Goal: Transaction & Acquisition: Purchase product/service

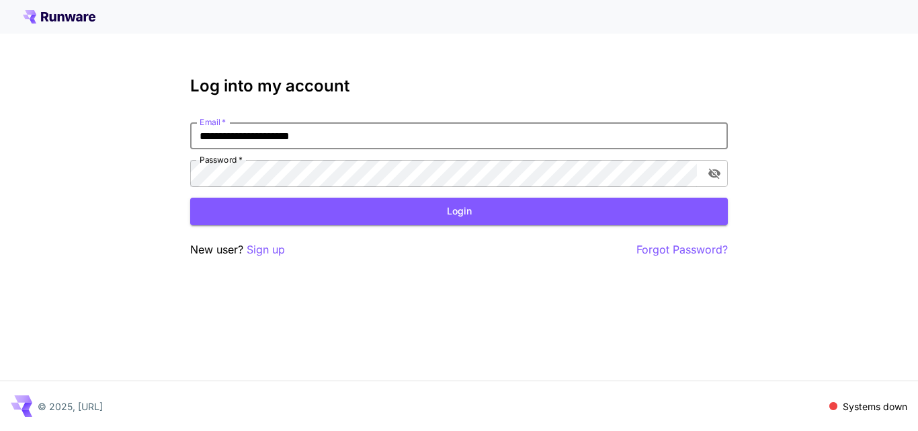
type input "**********"
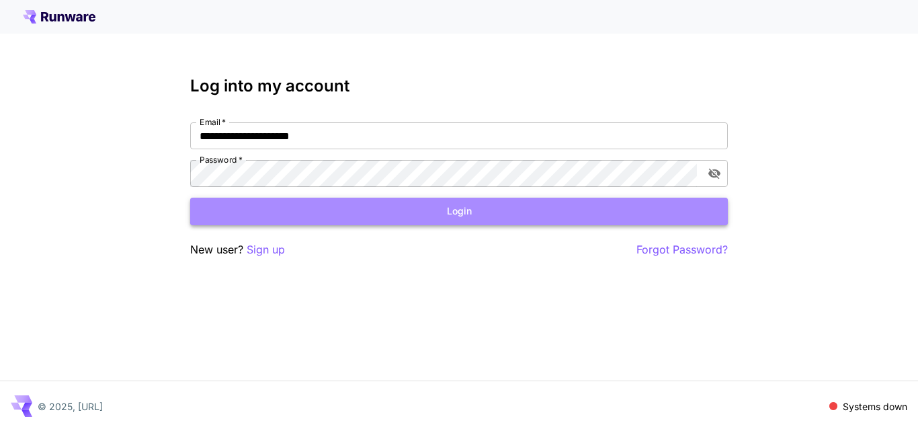
click at [457, 216] on button "Login" at bounding box center [458, 211] width 537 height 28
click at [392, 211] on button "Login" at bounding box center [458, 211] width 537 height 28
click at [448, 213] on button "Login" at bounding box center [458, 211] width 537 height 28
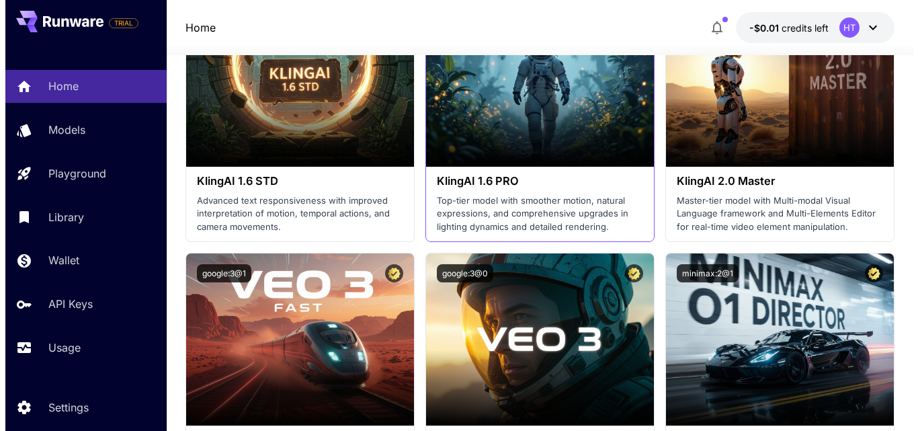
scroll to position [1008, 0]
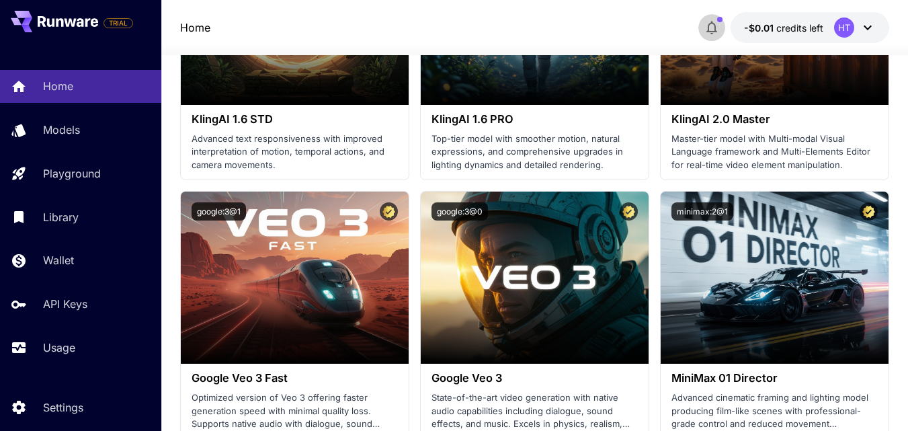
click at [714, 28] on icon "button" at bounding box center [711, 27] width 16 height 16
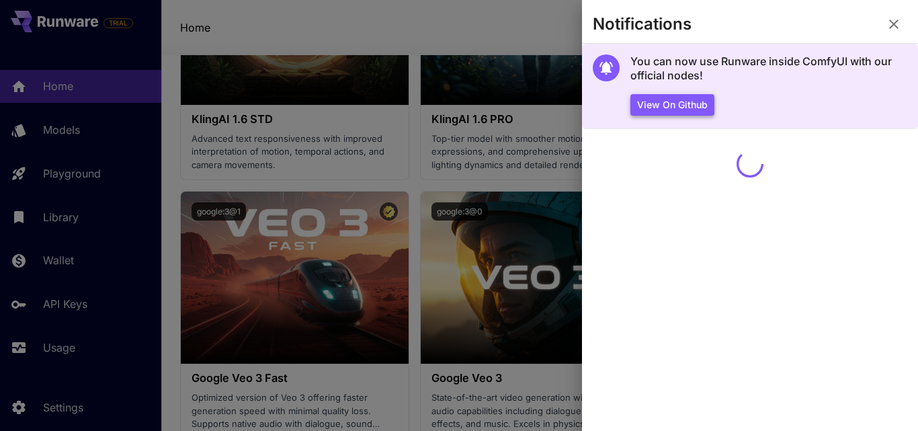
click at [686, 106] on button "View on Github" at bounding box center [672, 105] width 84 height 22
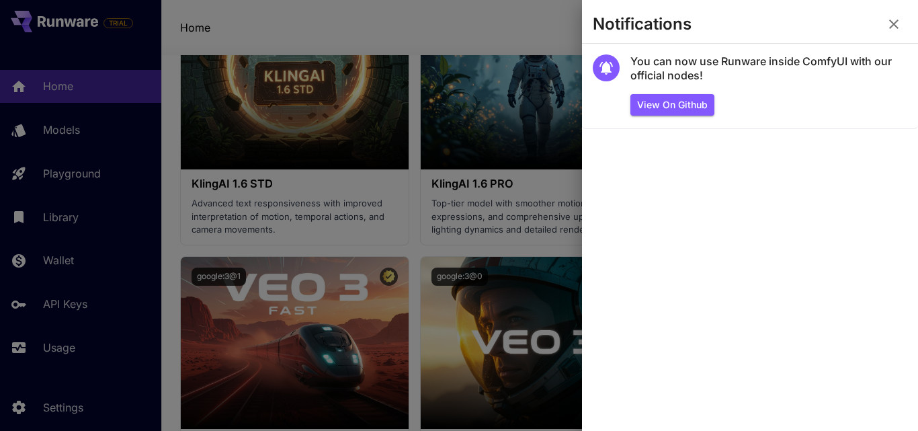
click at [889, 20] on icon "button" at bounding box center [893, 24] width 16 height 16
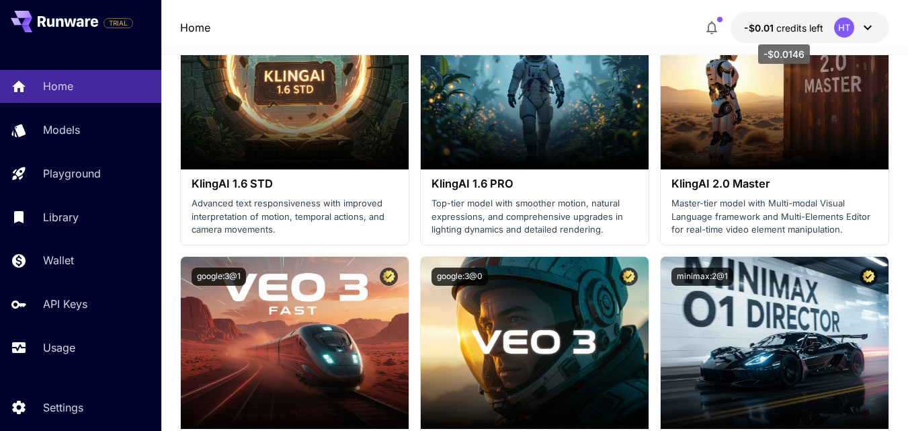
click at [786, 27] on span "credits left" at bounding box center [799, 27] width 47 height 11
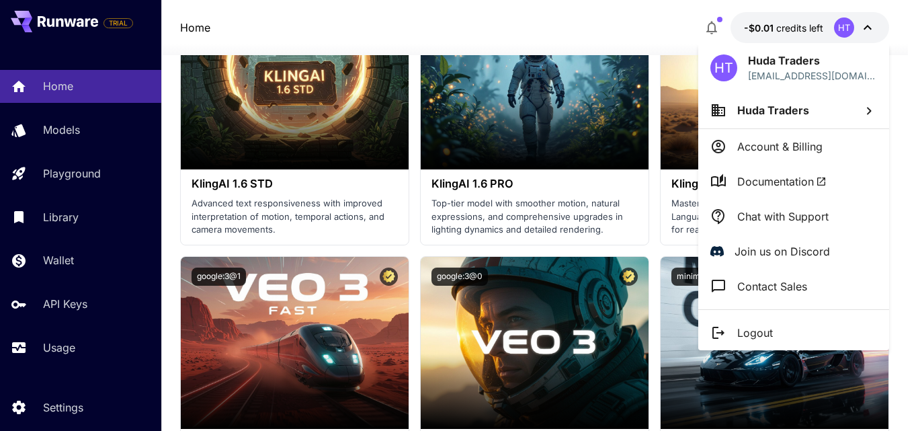
click at [778, 148] on p "Account & Billing" at bounding box center [779, 146] width 85 height 16
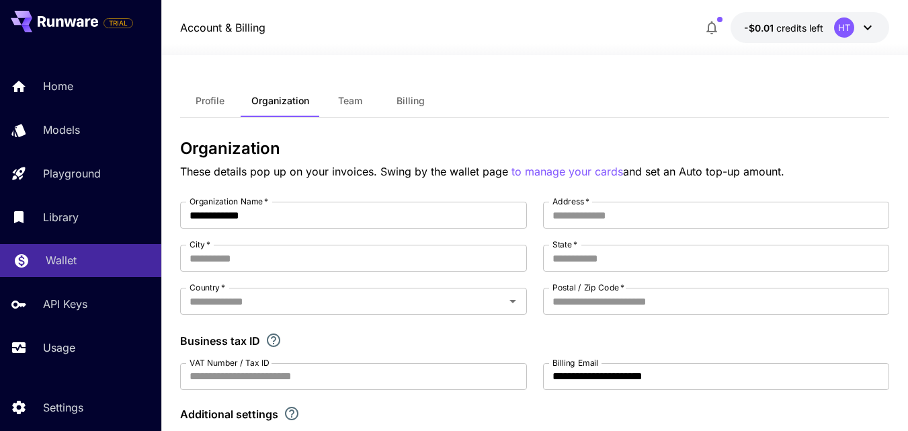
click at [52, 259] on p "Wallet" at bounding box center [61, 260] width 31 height 16
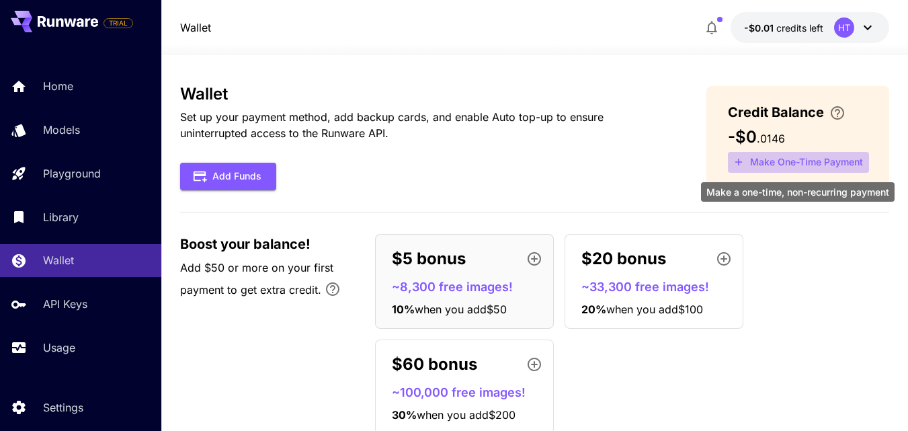
click at [770, 163] on button "Make One-Time Payment" at bounding box center [798, 162] width 141 height 21
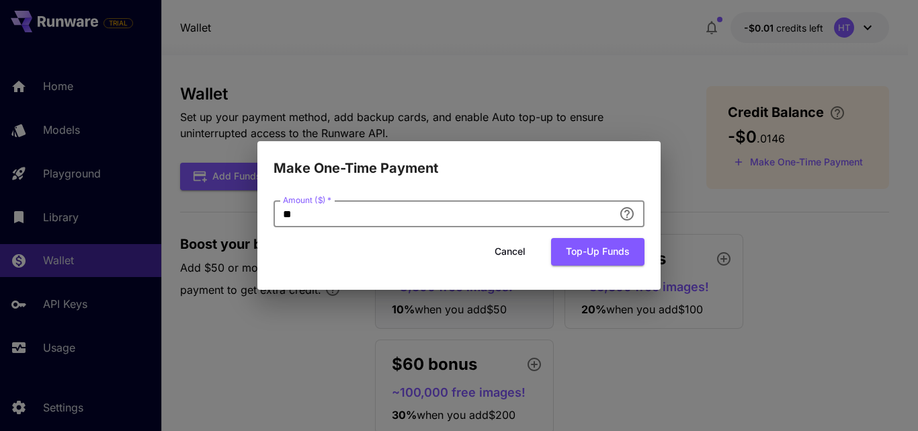
drag, startPoint x: 324, startPoint y: 213, endPoint x: 236, endPoint y: 216, distance: 87.4
click at [236, 216] on div "Make One-Time Payment Amount ($)   * ** Amount ($)   * Cancel Top-up funds" at bounding box center [459, 215] width 918 height 431
type input "*"
click at [583, 249] on button "Top-up funds" at bounding box center [597, 252] width 93 height 28
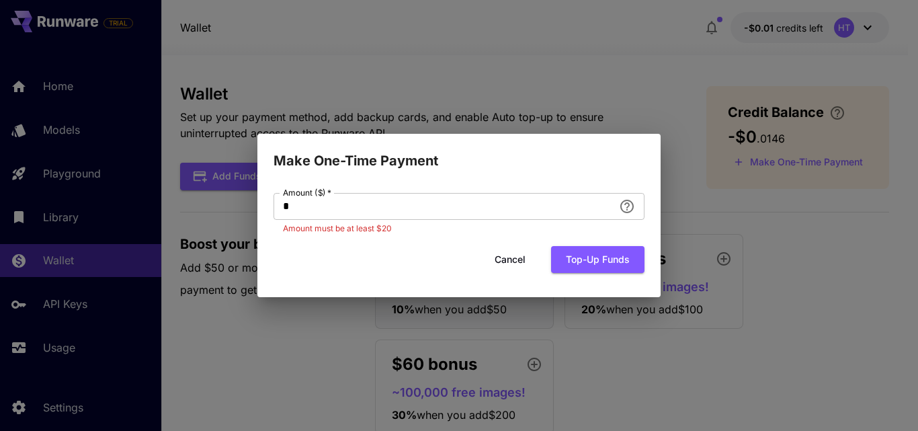
click at [501, 258] on button "Cancel" at bounding box center [510, 260] width 60 height 28
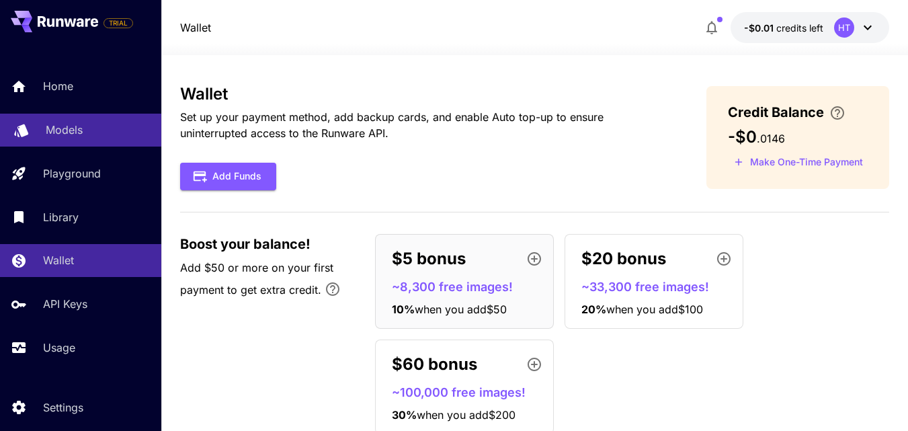
click at [53, 130] on p "Models" at bounding box center [64, 130] width 37 height 16
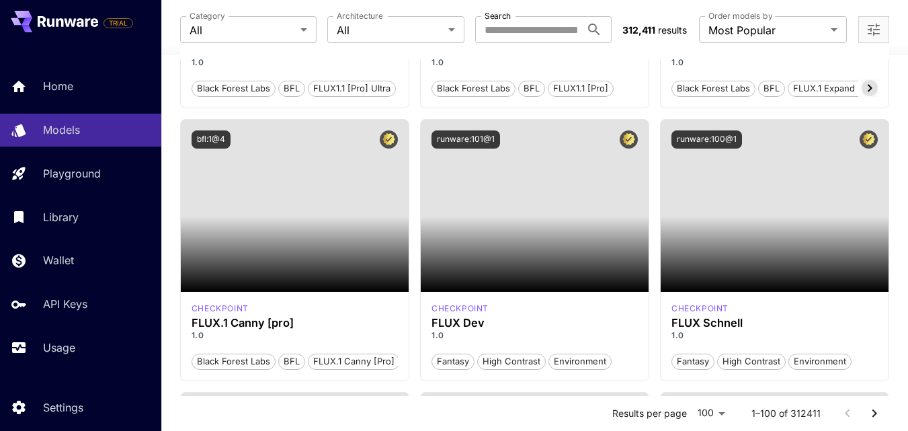
scroll to position [1142, 0]
